Goal: Task Accomplishment & Management: Complete application form

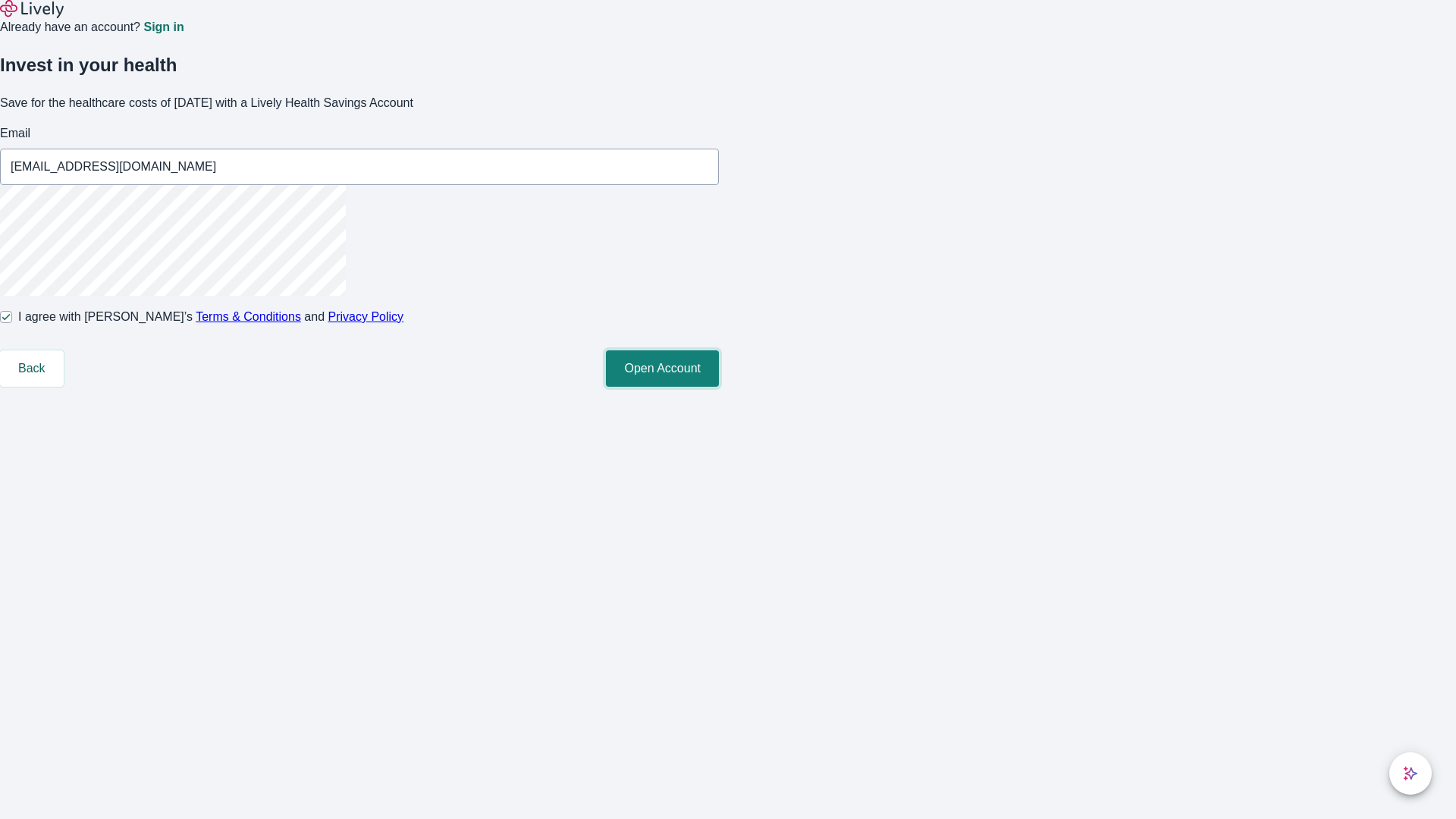
click at [719, 387] on button "Open Account" at bounding box center [663, 368] width 113 height 37
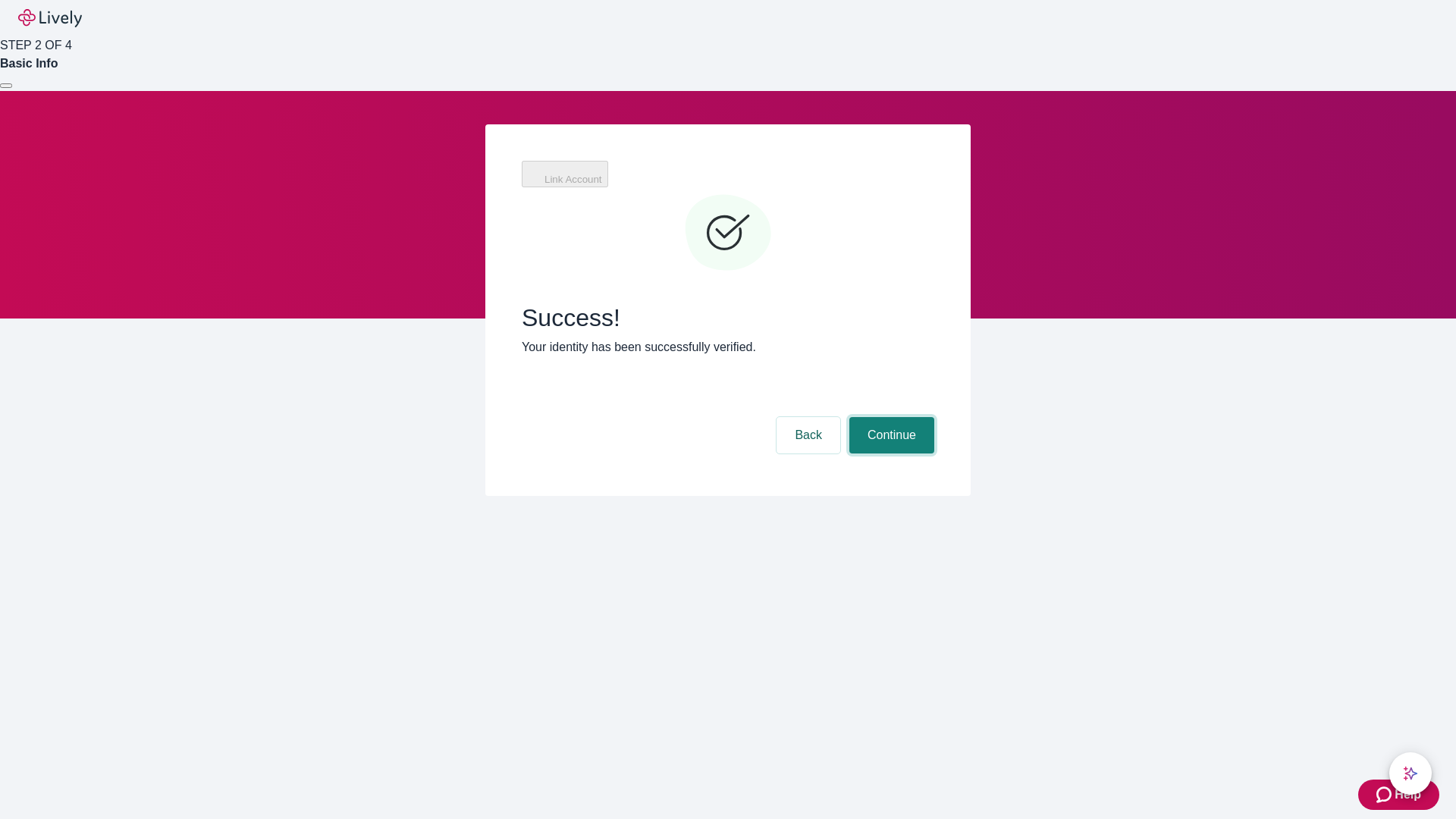
click at [889, 417] on button "Continue" at bounding box center [892, 435] width 85 height 37
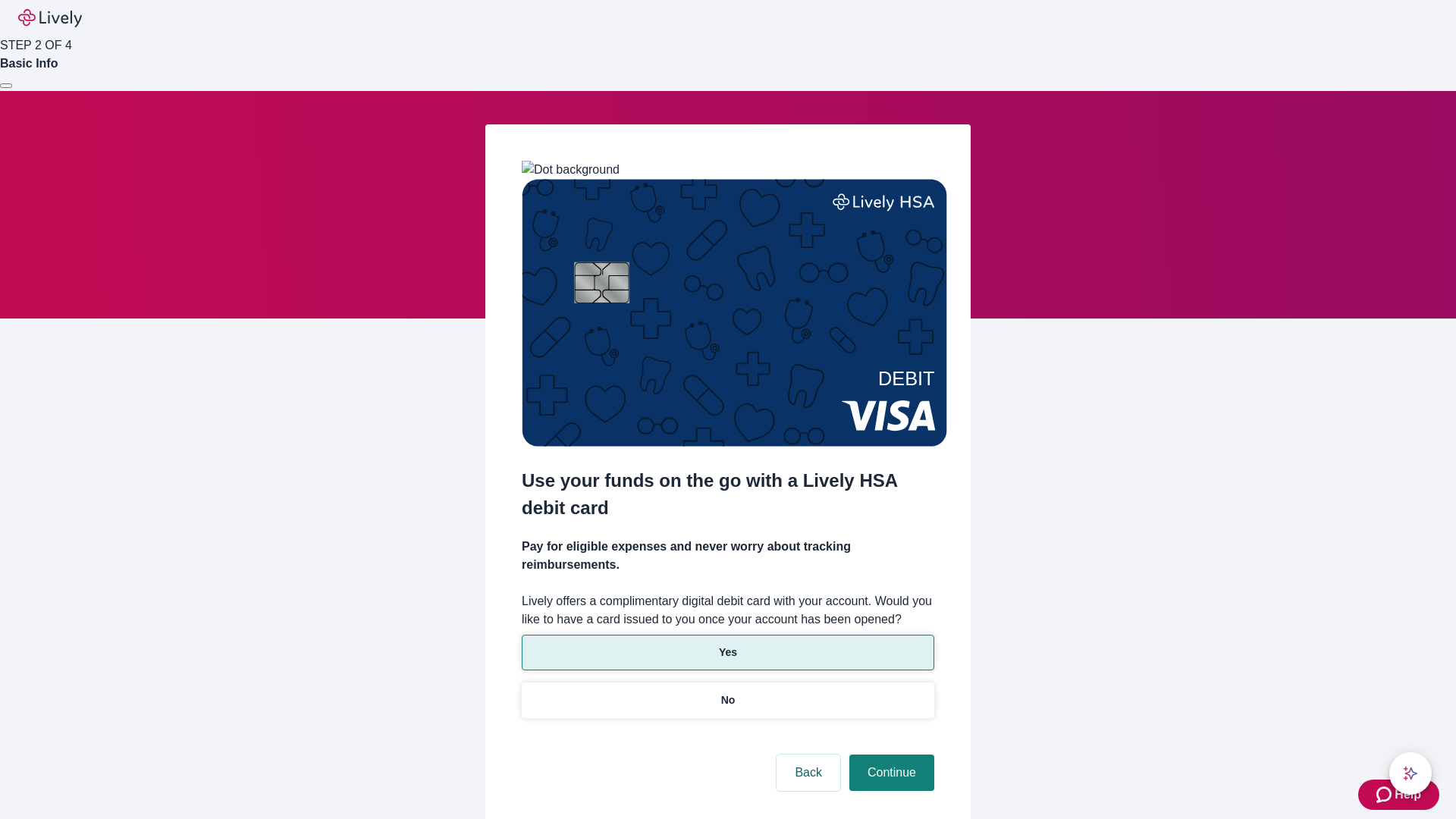
click at [728, 644] on p "Yes" at bounding box center [728, 652] width 18 height 16
click at [889, 754] on button "Continue" at bounding box center [892, 772] width 85 height 37
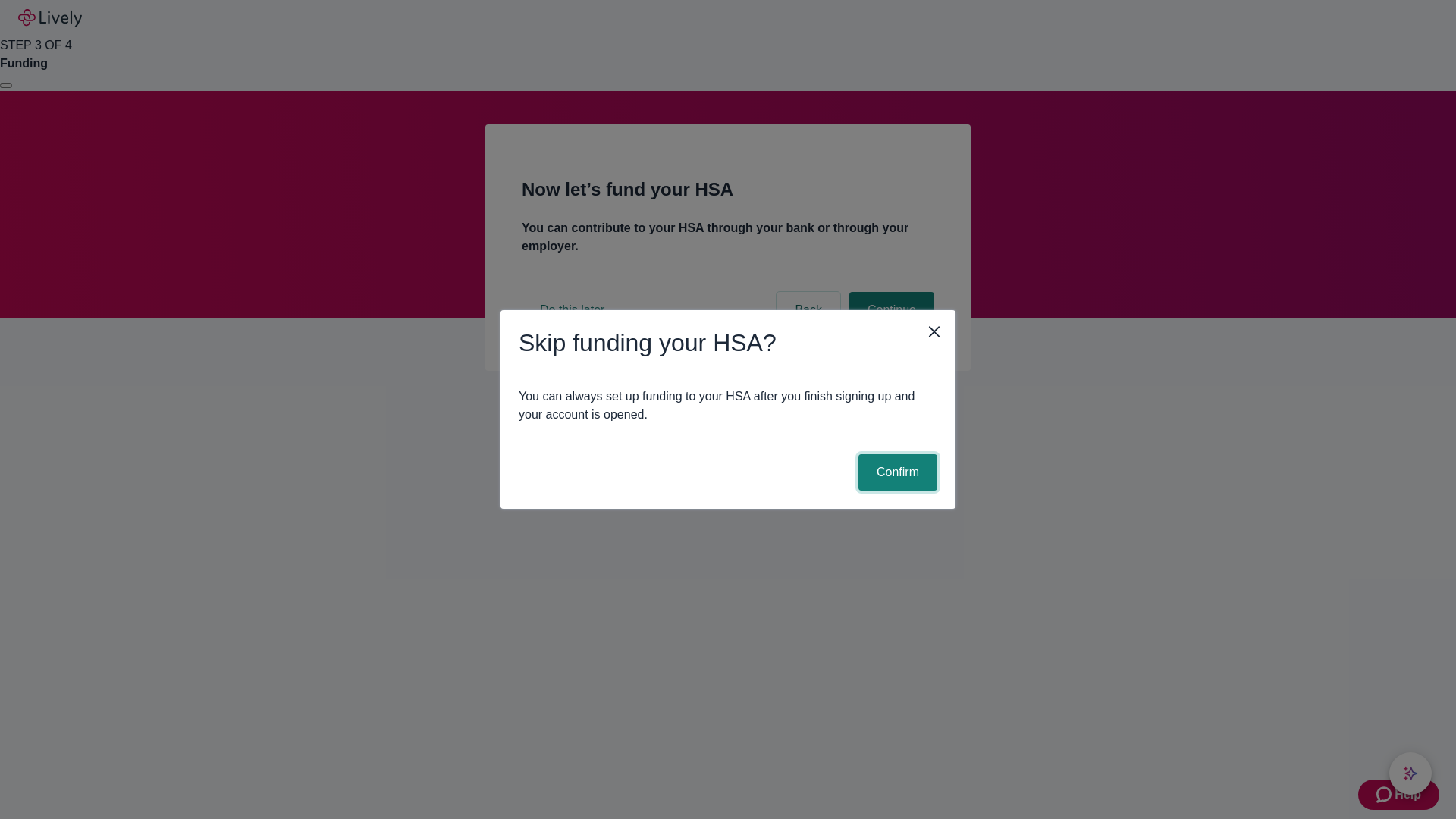
click at [896, 472] on button "Confirm" at bounding box center [898, 472] width 79 height 37
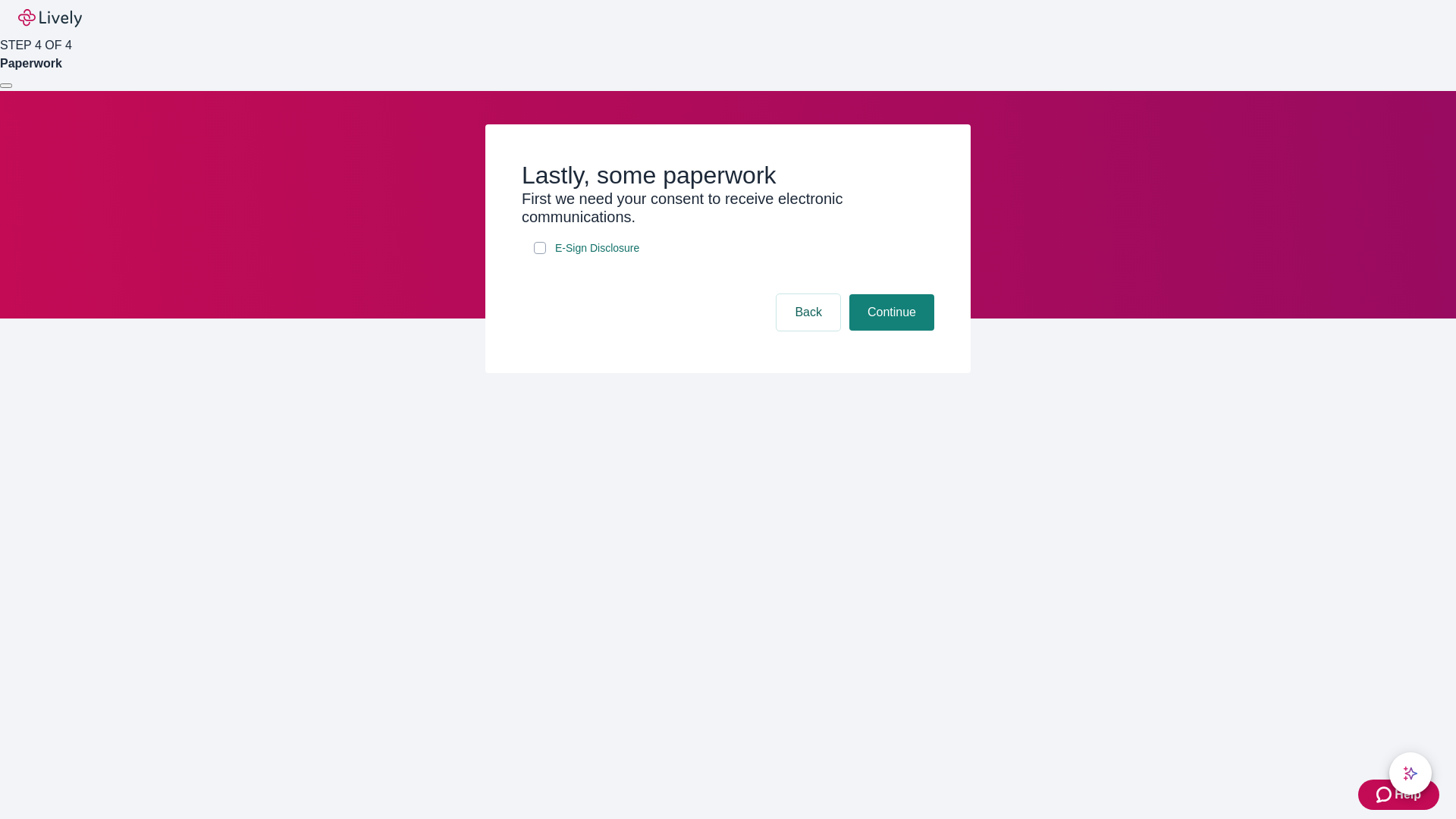
click at [540, 254] on input "E-Sign Disclosure" at bounding box center [540, 248] width 12 height 12
checkbox input "true"
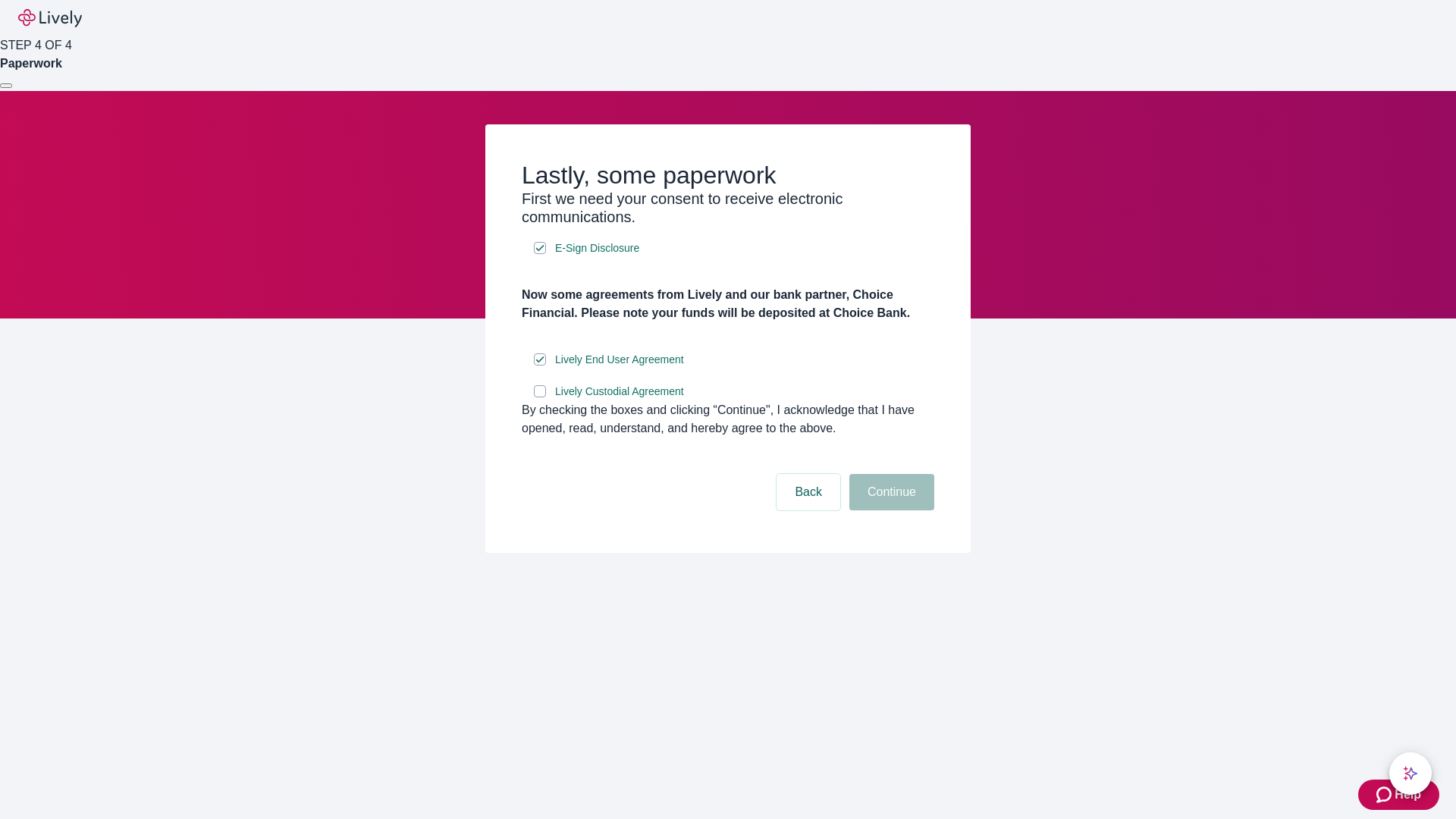
click at [540, 397] on input "Lively Custodial Agreement" at bounding box center [540, 391] width 12 height 12
checkbox input "true"
click at [889, 510] on button "Continue" at bounding box center [892, 492] width 85 height 37
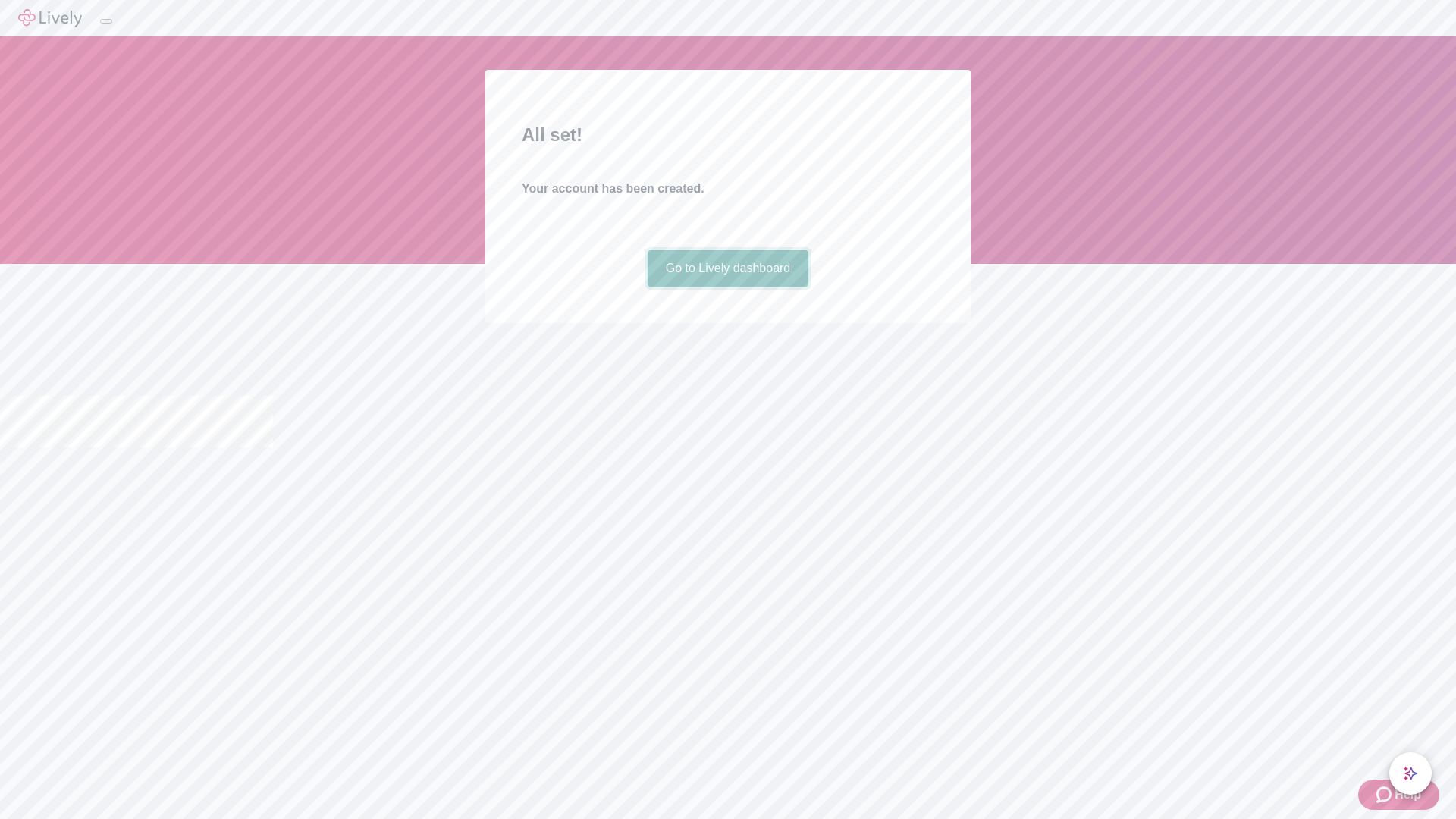
click at [728, 287] on link "Go to Lively dashboard" at bounding box center [728, 268] width 162 height 37
